Goal: Task Accomplishment & Management: Use online tool/utility

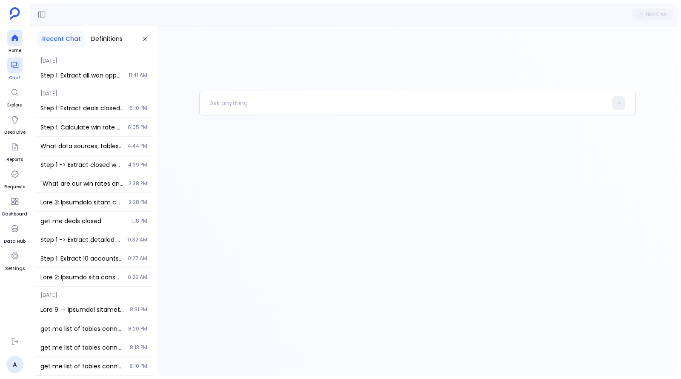
click at [9, 71] on div at bounding box center [14, 64] width 15 height 15
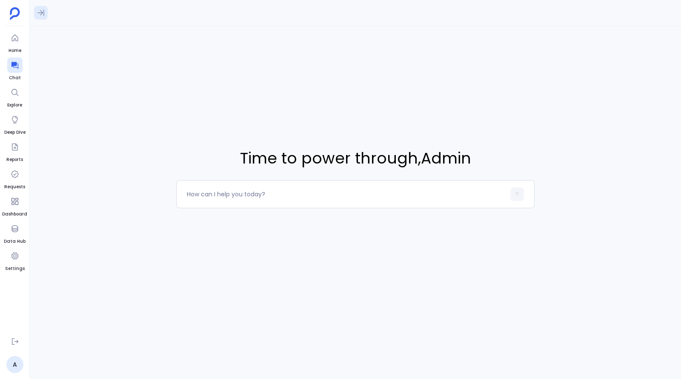
click at [42, 15] on icon at bounding box center [41, 13] width 9 height 9
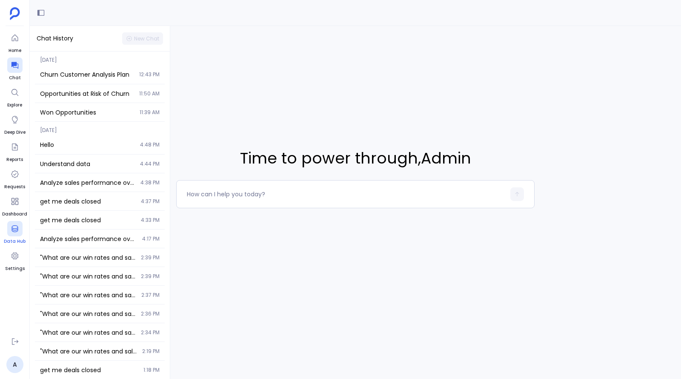
click at [11, 238] on span "Data Hub" at bounding box center [15, 241] width 22 height 7
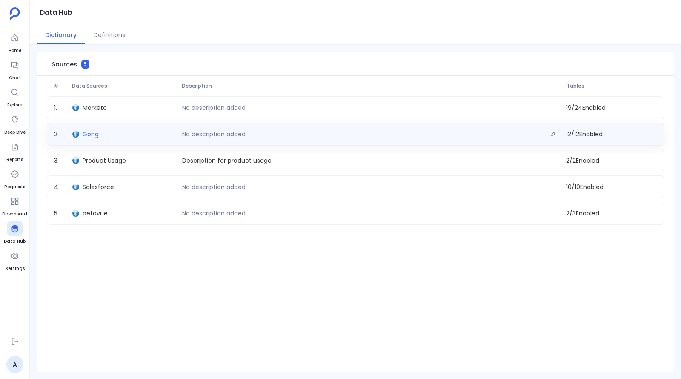
click at [91, 135] on span "Gong" at bounding box center [91, 134] width 16 height 9
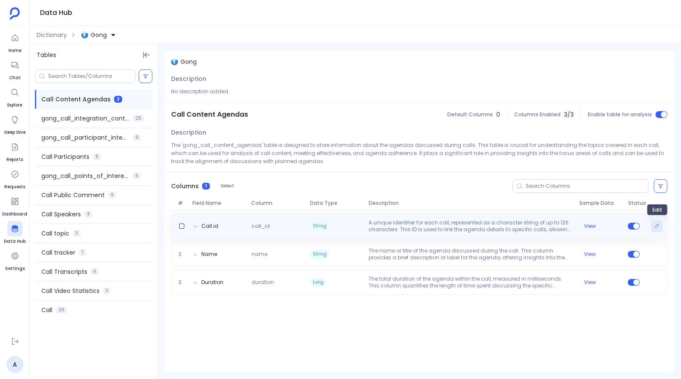
click at [659, 223] on icon "Edit" at bounding box center [656, 225] width 5 height 5
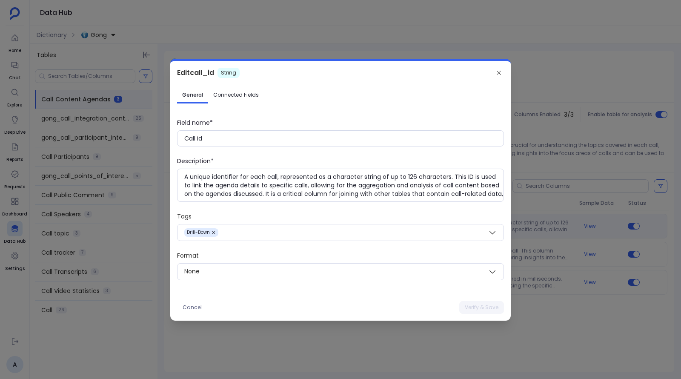
click at [593, 223] on div at bounding box center [340, 189] width 681 height 379
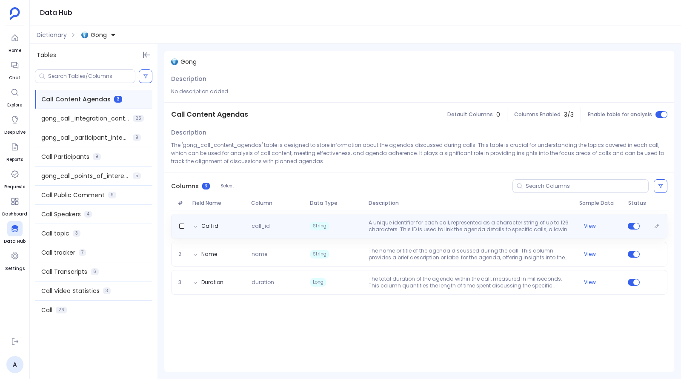
click at [499, 227] on p "A unique identifier for each call, represented as a character string of up to 1…" at bounding box center [470, 226] width 210 height 14
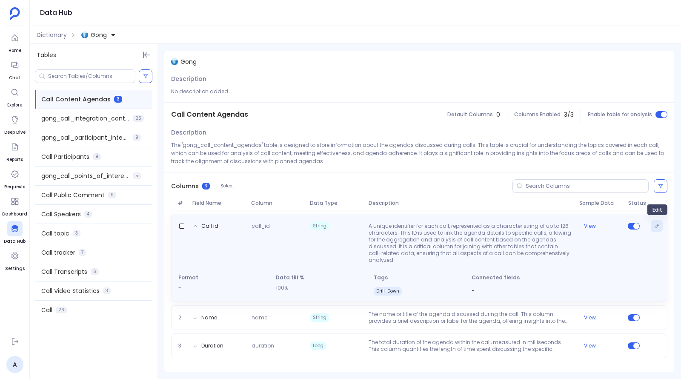
click at [656, 228] on button "Edit" at bounding box center [657, 226] width 12 height 12
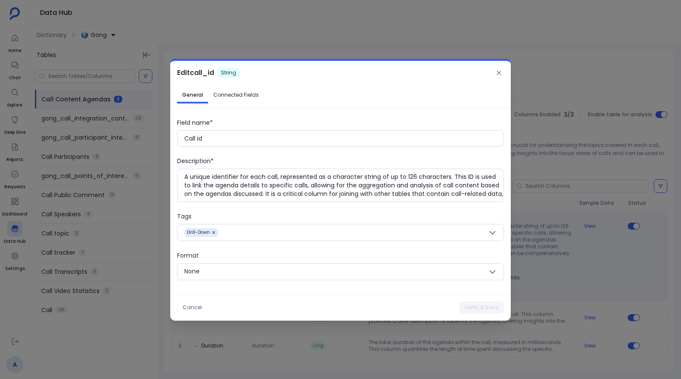
click at [223, 90] on link "Connected Fields" at bounding box center [236, 95] width 56 height 14
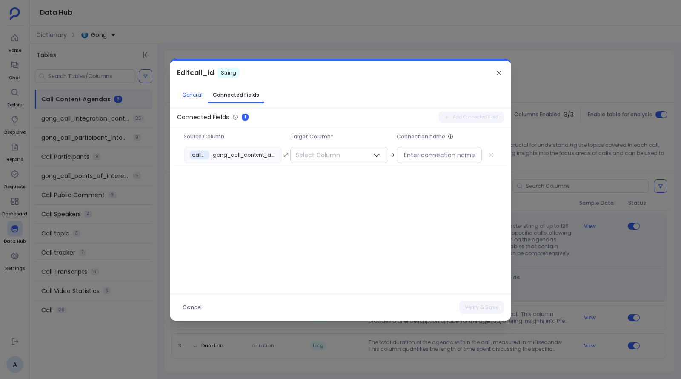
click at [194, 95] on span "General" at bounding box center [192, 94] width 20 height 7
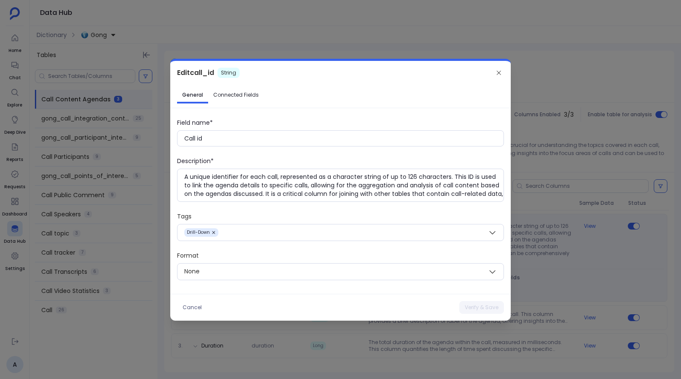
click at [562, 105] on div at bounding box center [340, 189] width 681 height 379
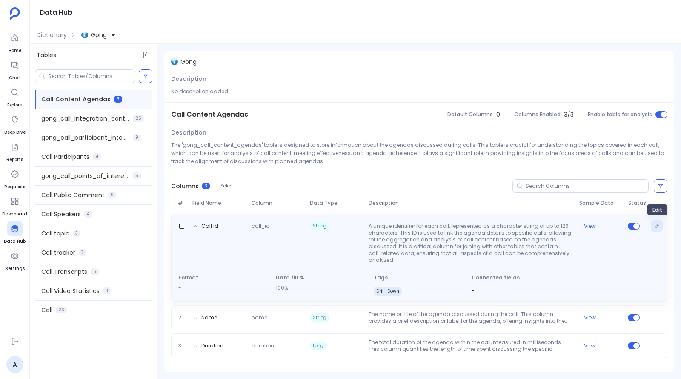
click at [656, 225] on icon "Edit" at bounding box center [657, 226] width 4 height 4
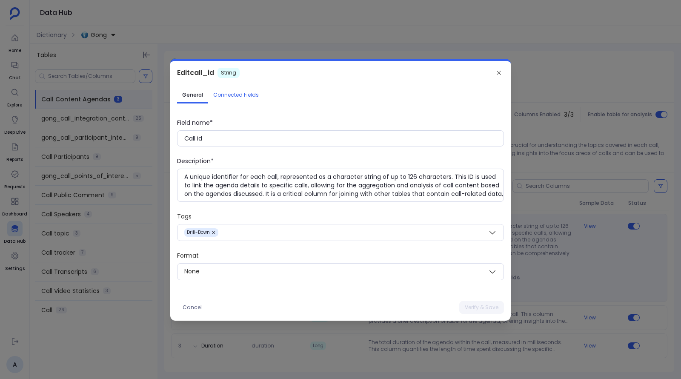
click at [241, 92] on span "Connected Fields" at bounding box center [236, 94] width 46 height 7
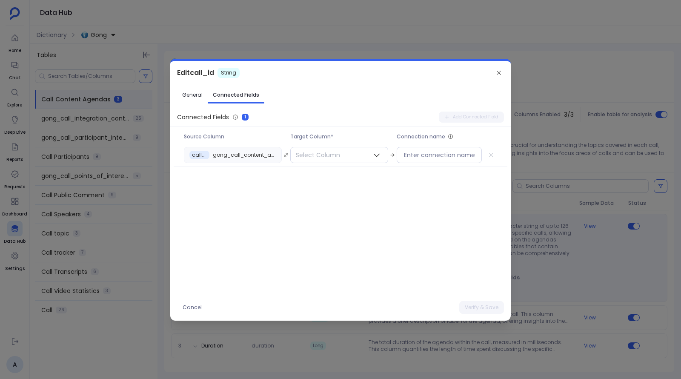
click at [587, 79] on div at bounding box center [340, 189] width 681 height 379
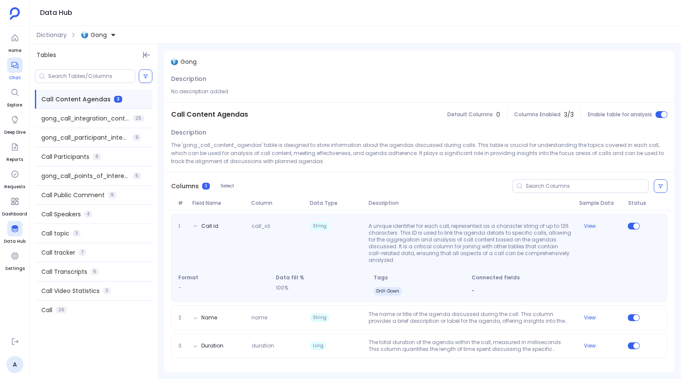
click at [15, 67] on icon at bounding box center [15, 65] width 9 height 9
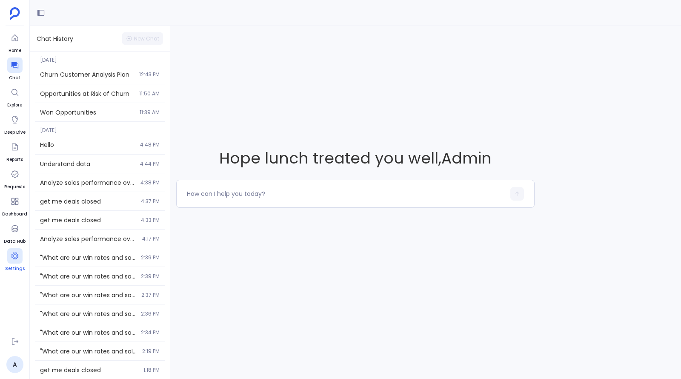
click at [13, 251] on icon at bounding box center [15, 255] width 9 height 9
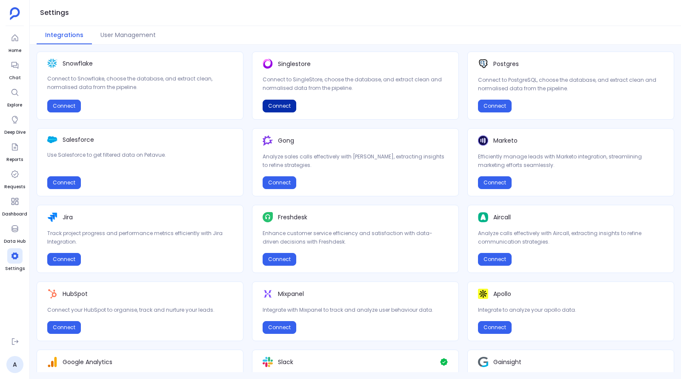
click at [274, 104] on button "Connect" at bounding box center [280, 106] width 34 height 13
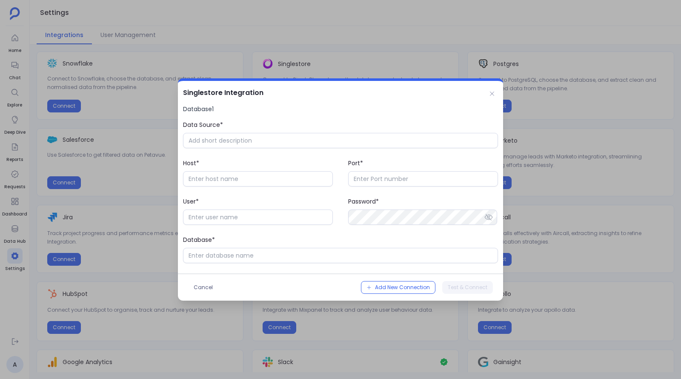
type input "[EMAIL_ADDRESS][DOMAIN_NAME]"
click at [395, 291] on button "Add New Connection" at bounding box center [398, 287] width 74 height 13
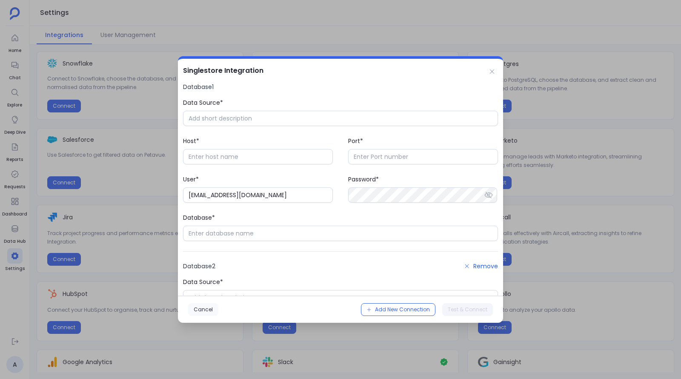
click at [203, 310] on button "Cancel" at bounding box center [203, 309] width 30 height 13
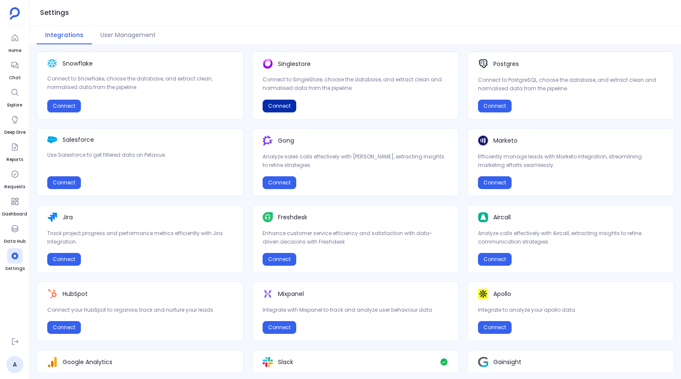
click at [277, 109] on button "Connect" at bounding box center [280, 106] width 34 height 13
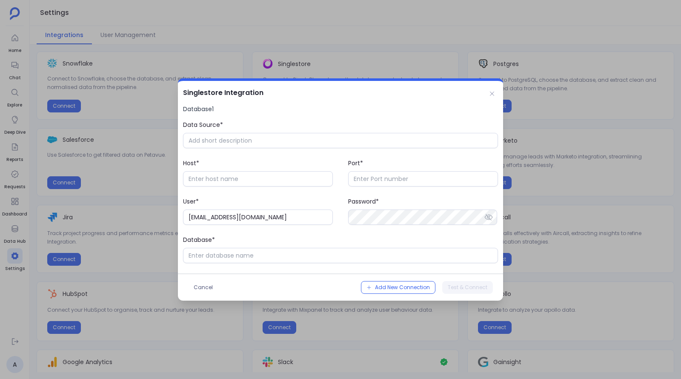
click at [558, 225] on div at bounding box center [340, 189] width 681 height 379
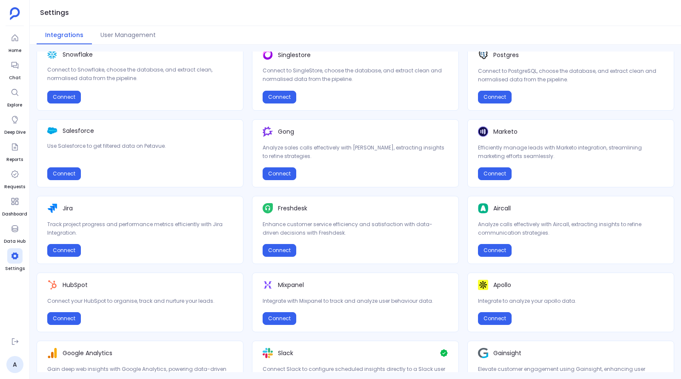
scroll to position [16, 0]
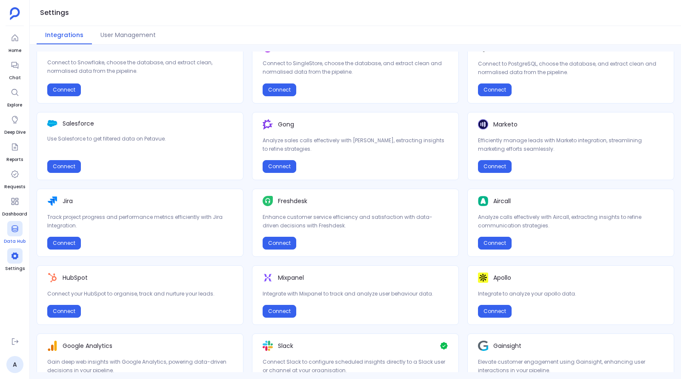
click at [14, 229] on icon at bounding box center [15, 228] width 9 height 9
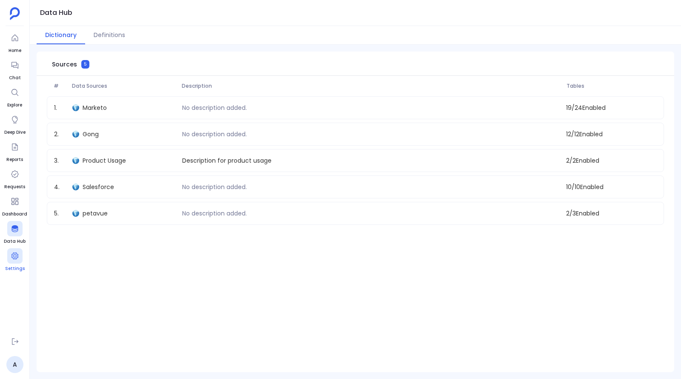
click at [15, 257] on icon at bounding box center [15, 255] width 9 height 9
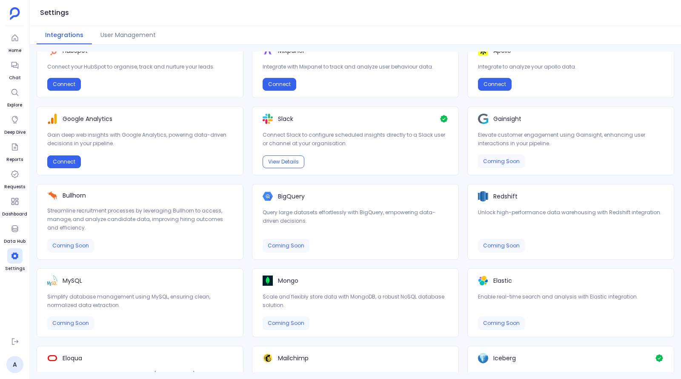
scroll to position [281, 0]
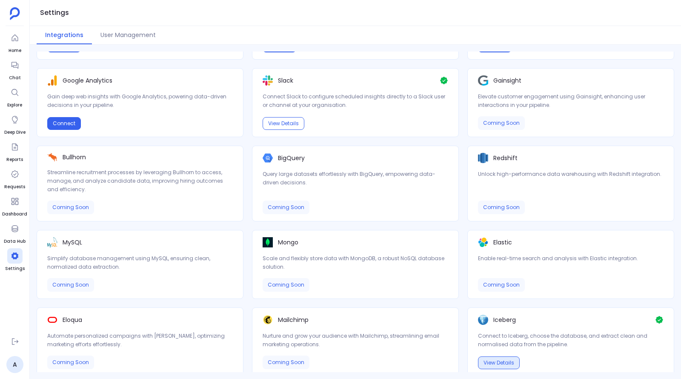
click at [494, 360] on button "View Details" at bounding box center [499, 362] width 42 height 13
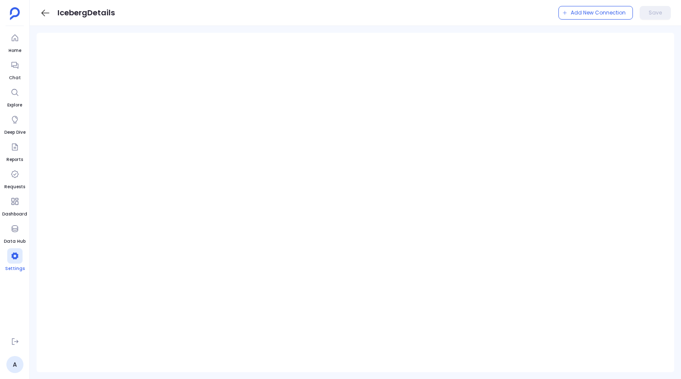
click at [17, 262] on div at bounding box center [14, 255] width 15 height 15
